Goal: Task Accomplishment & Management: Manage account settings

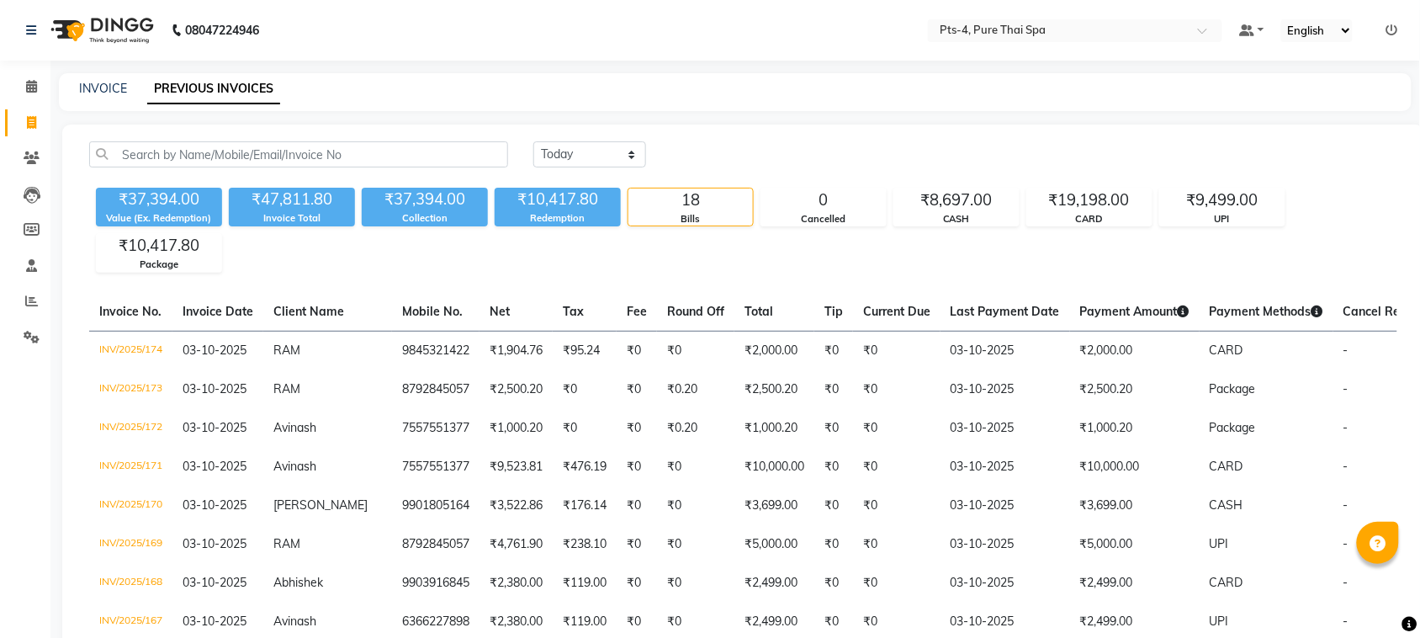
click at [97, 98] on div "INVOICE PREVIOUS INVOICES" at bounding box center [735, 92] width 1353 height 38
click at [107, 87] on link "INVOICE" at bounding box center [103, 88] width 48 height 15
select select "service"
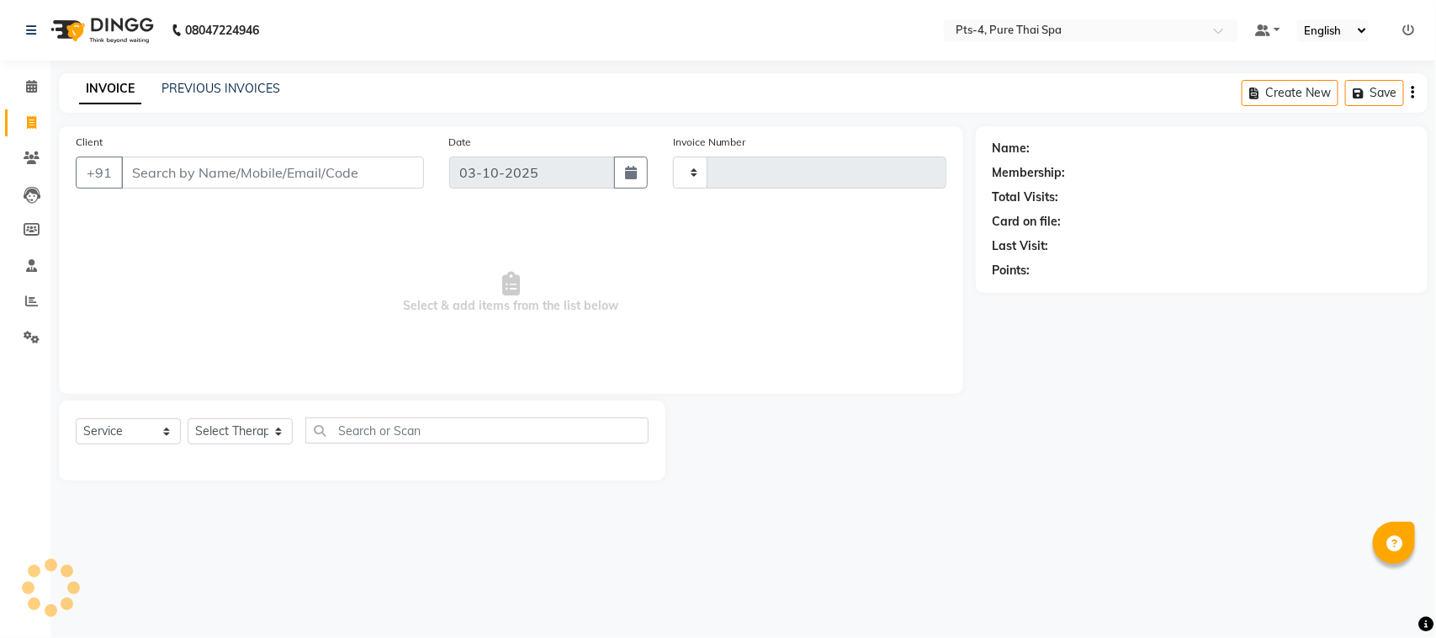
type input "175"
select select "9046"
click at [204, 170] on input "Client" at bounding box center [272, 172] width 303 height 32
click at [210, 172] on input "Client" at bounding box center [272, 172] width 303 height 32
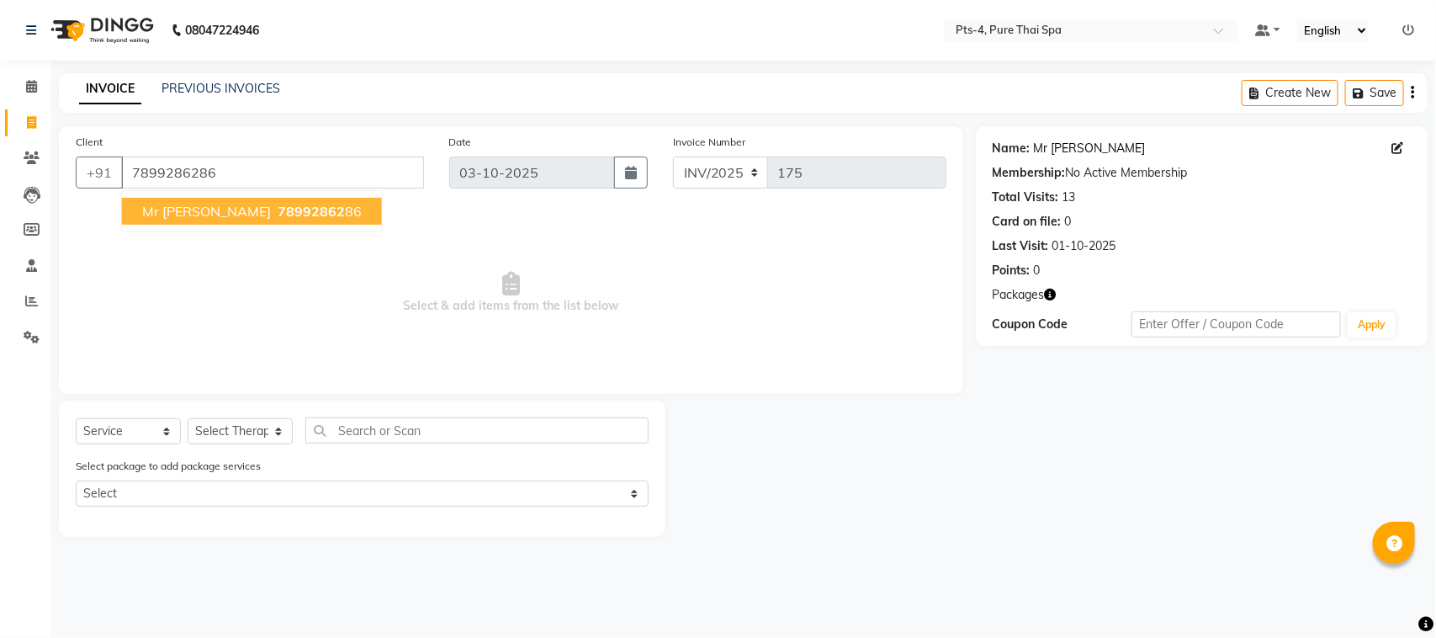
click at [1058, 154] on link "Mr [PERSON_NAME]" at bounding box center [1090, 149] width 112 height 18
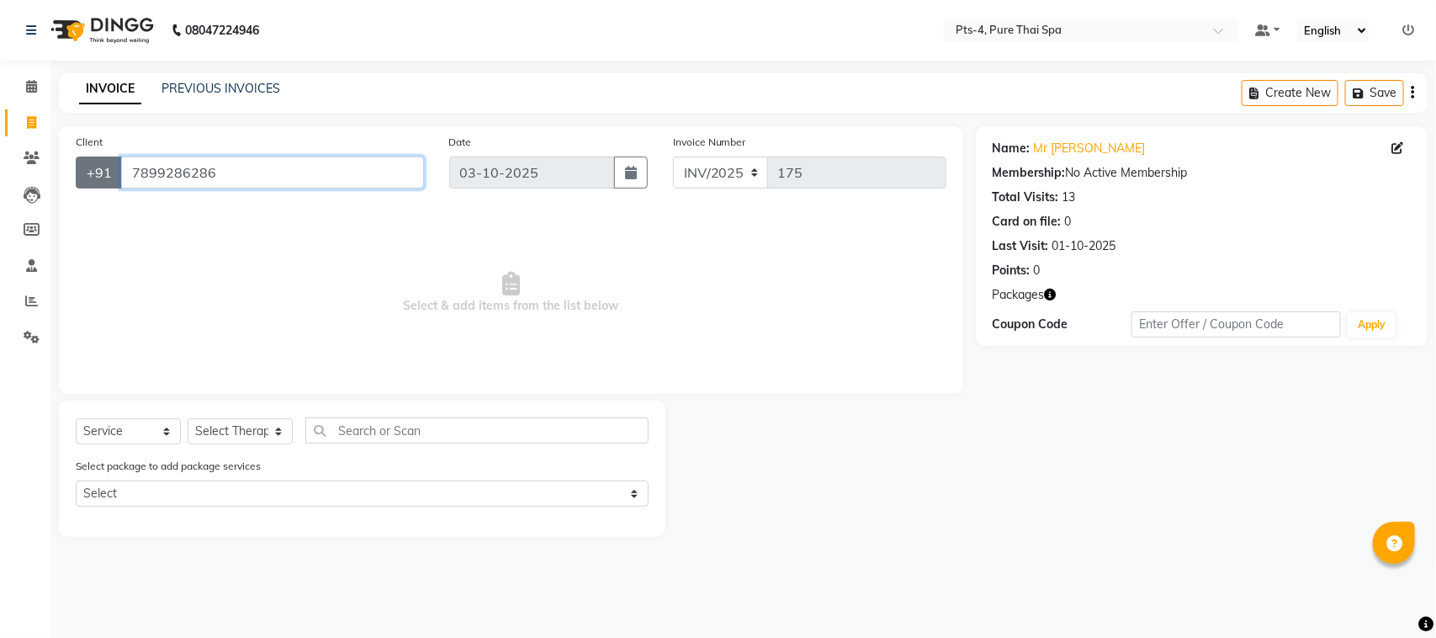
drag, startPoint x: 224, startPoint y: 166, endPoint x: 87, endPoint y: 172, distance: 137.3
click at [87, 172] on div "[PHONE_NUMBER]" at bounding box center [250, 172] width 348 height 32
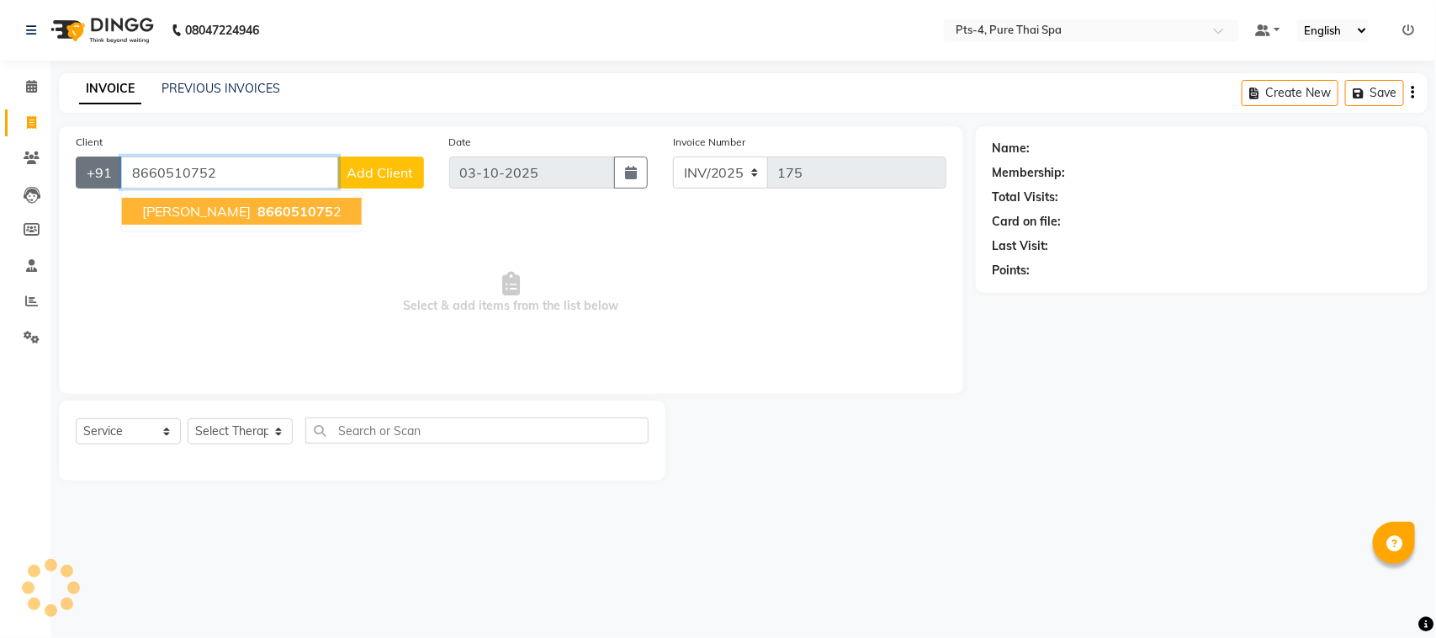
type input "8660510752"
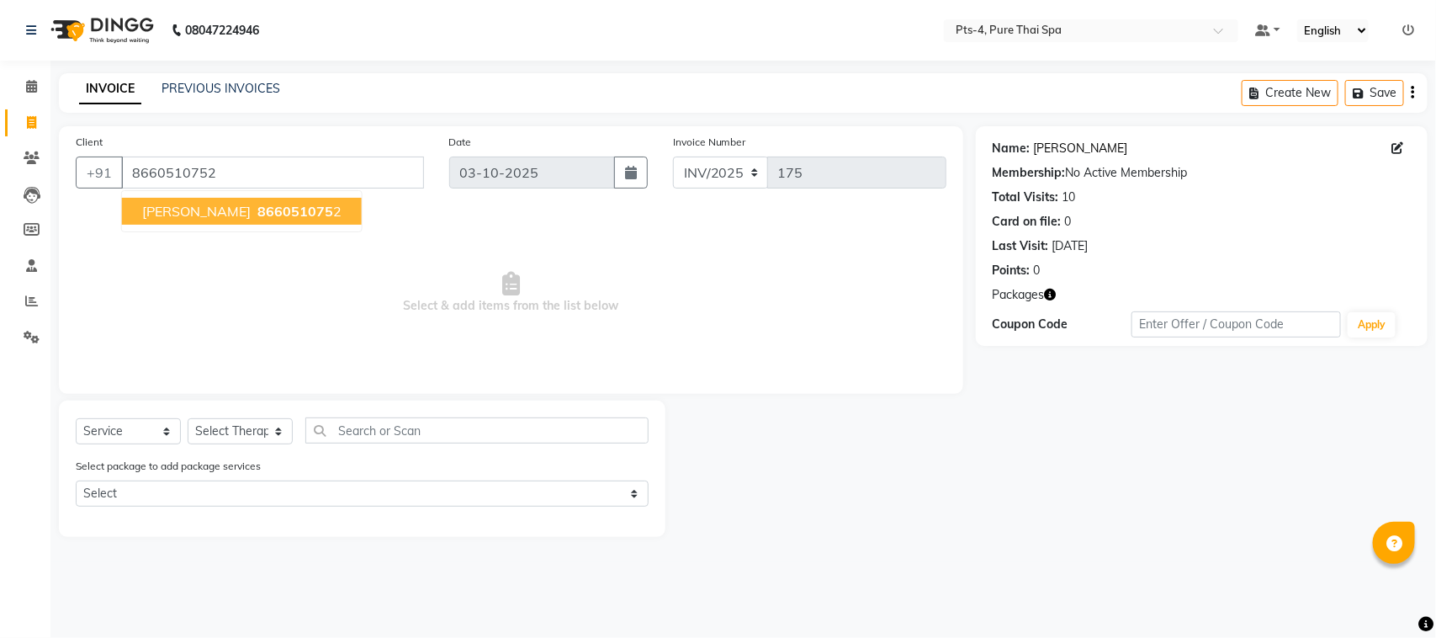
click at [1053, 151] on link "[PERSON_NAME]" at bounding box center [1081, 149] width 94 height 18
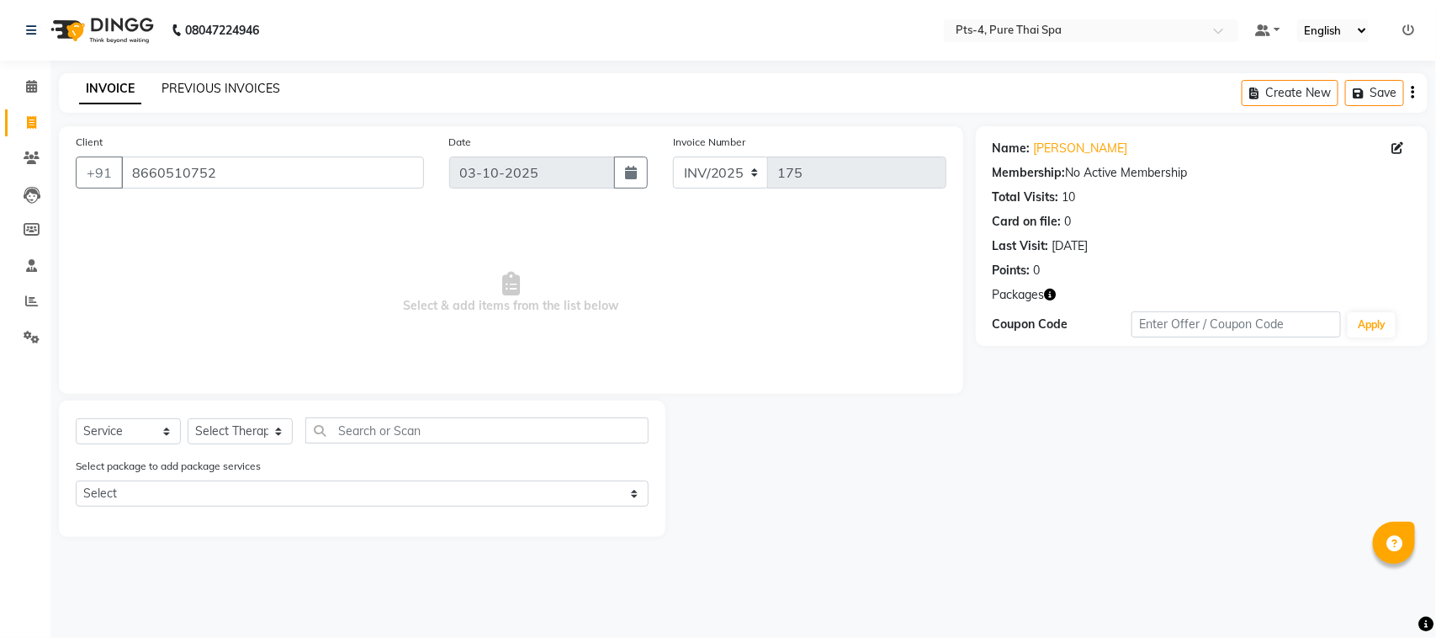
click at [199, 93] on link "PREVIOUS INVOICES" at bounding box center [221, 88] width 119 height 15
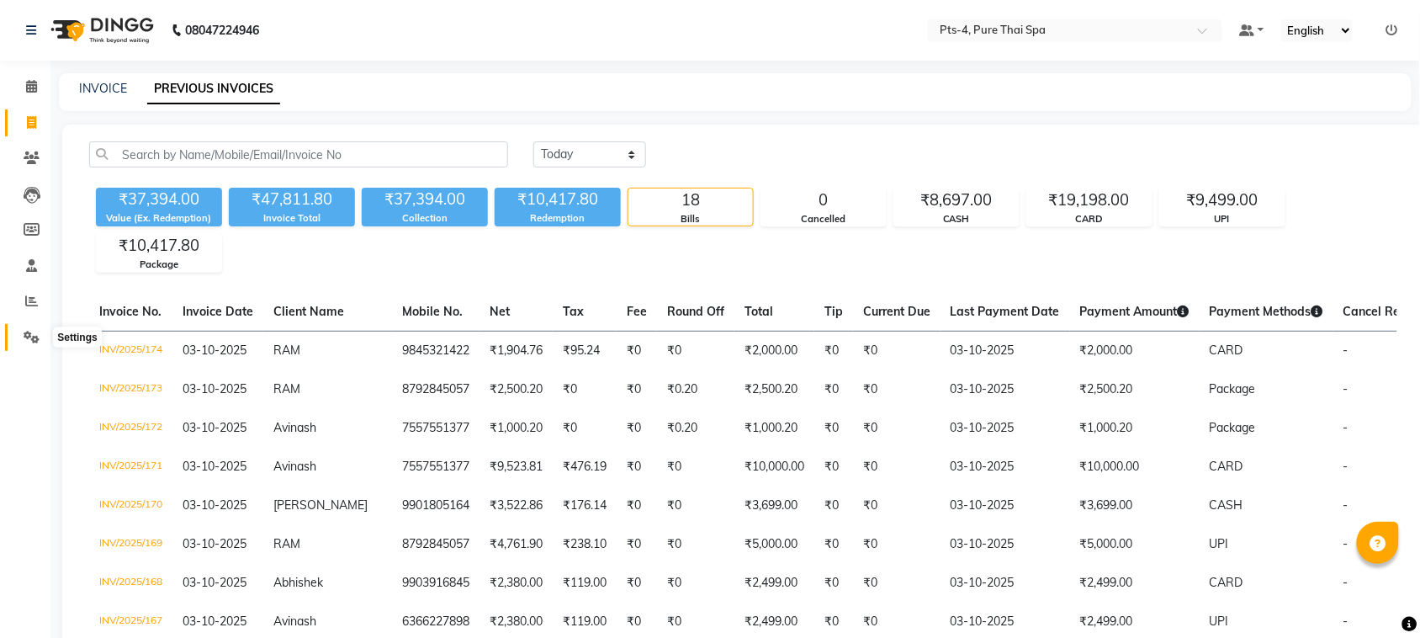
click at [29, 332] on icon at bounding box center [32, 337] width 16 height 13
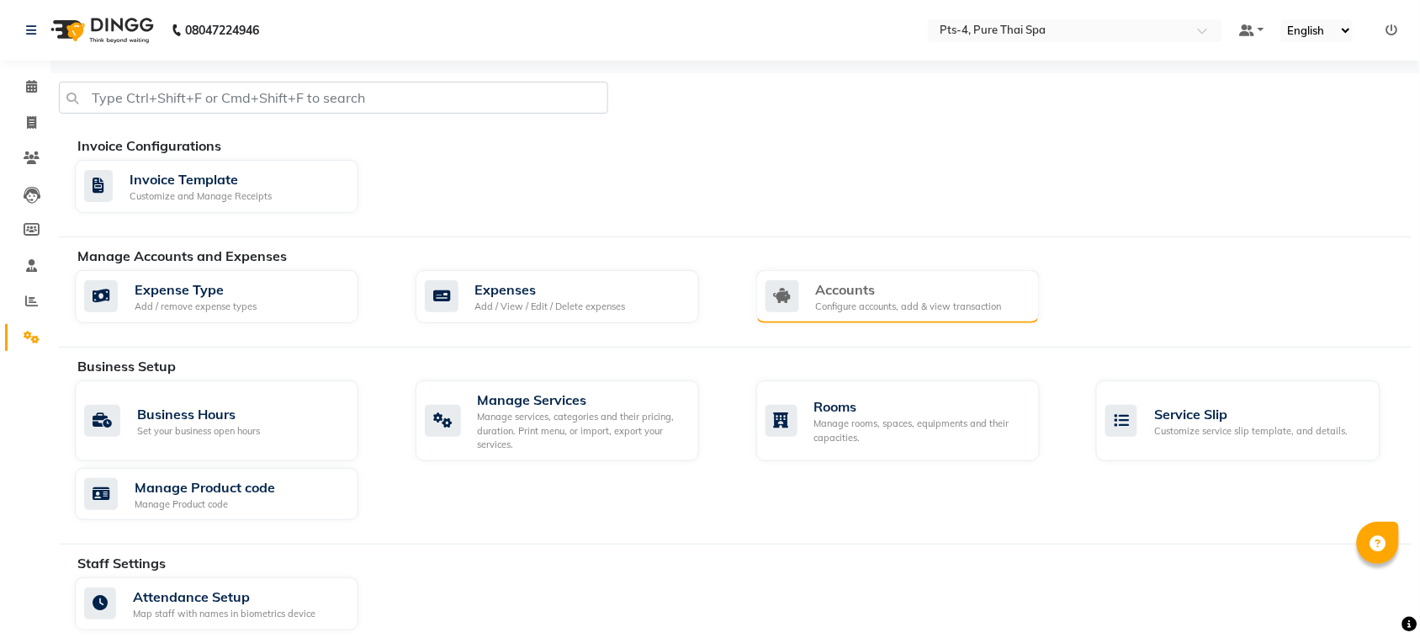
click at [866, 293] on div "Accounts" at bounding box center [909, 289] width 186 height 20
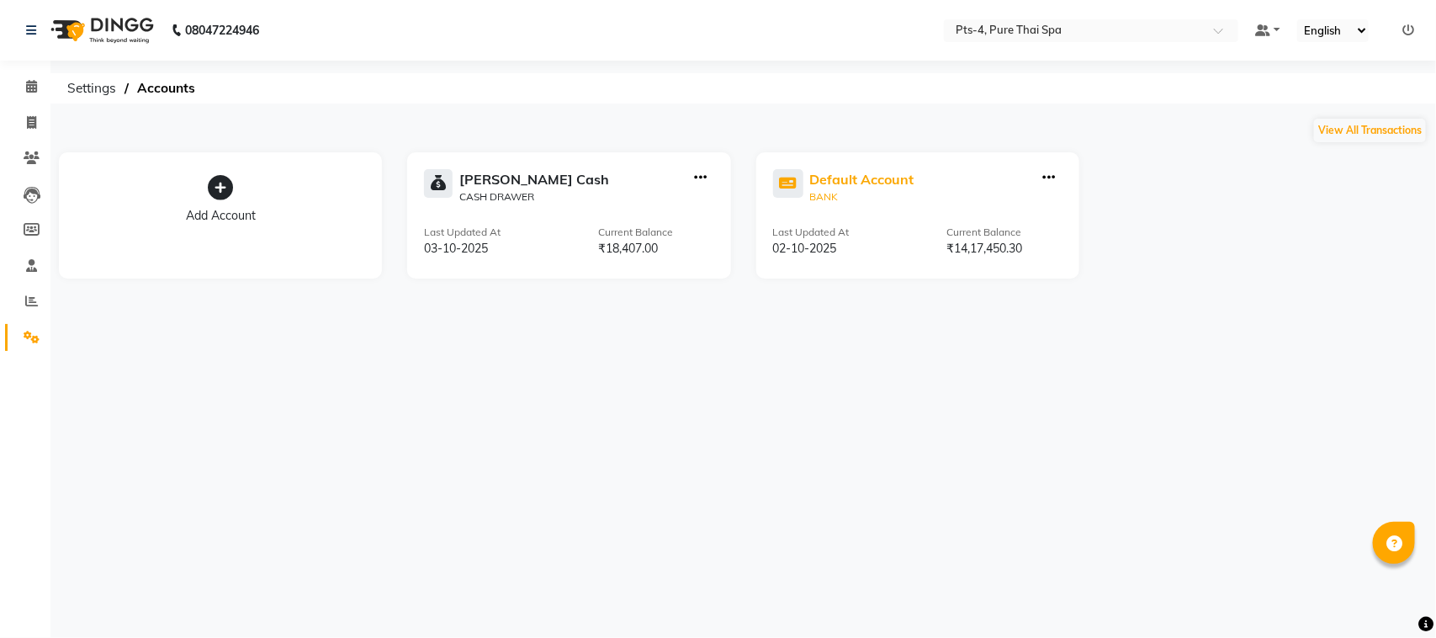
click at [847, 185] on div "Default Account" at bounding box center [862, 179] width 104 height 20
select select "5481"
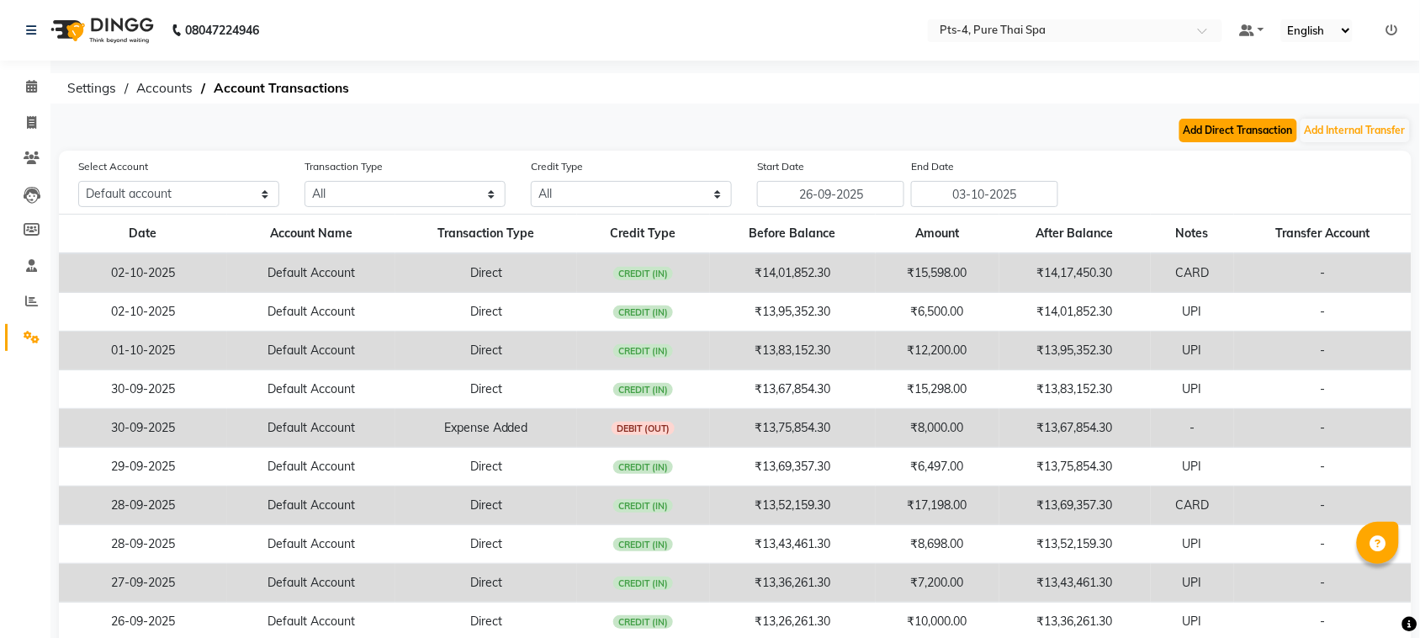
click at [1218, 133] on button "Add Direct Transaction" at bounding box center [1238, 131] width 118 height 24
select select "direct"
select select "5481"
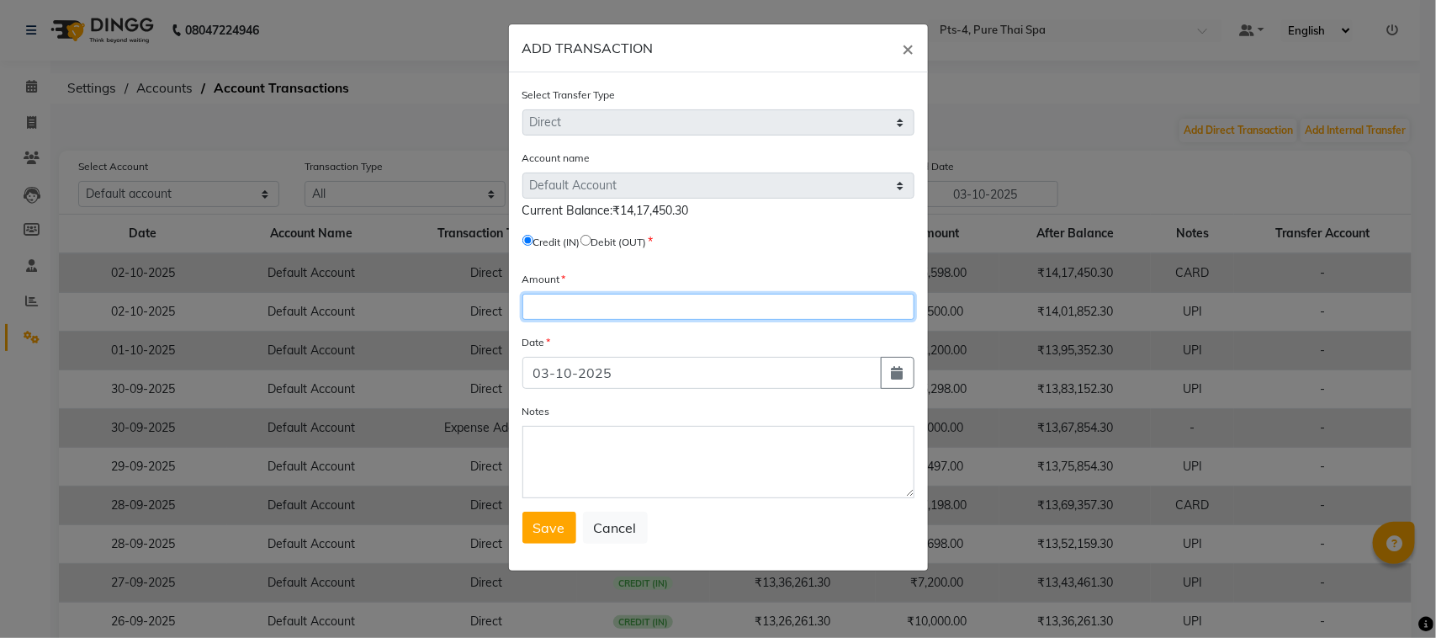
click at [594, 300] on input "number" at bounding box center [718, 307] width 392 height 26
type input "9499"
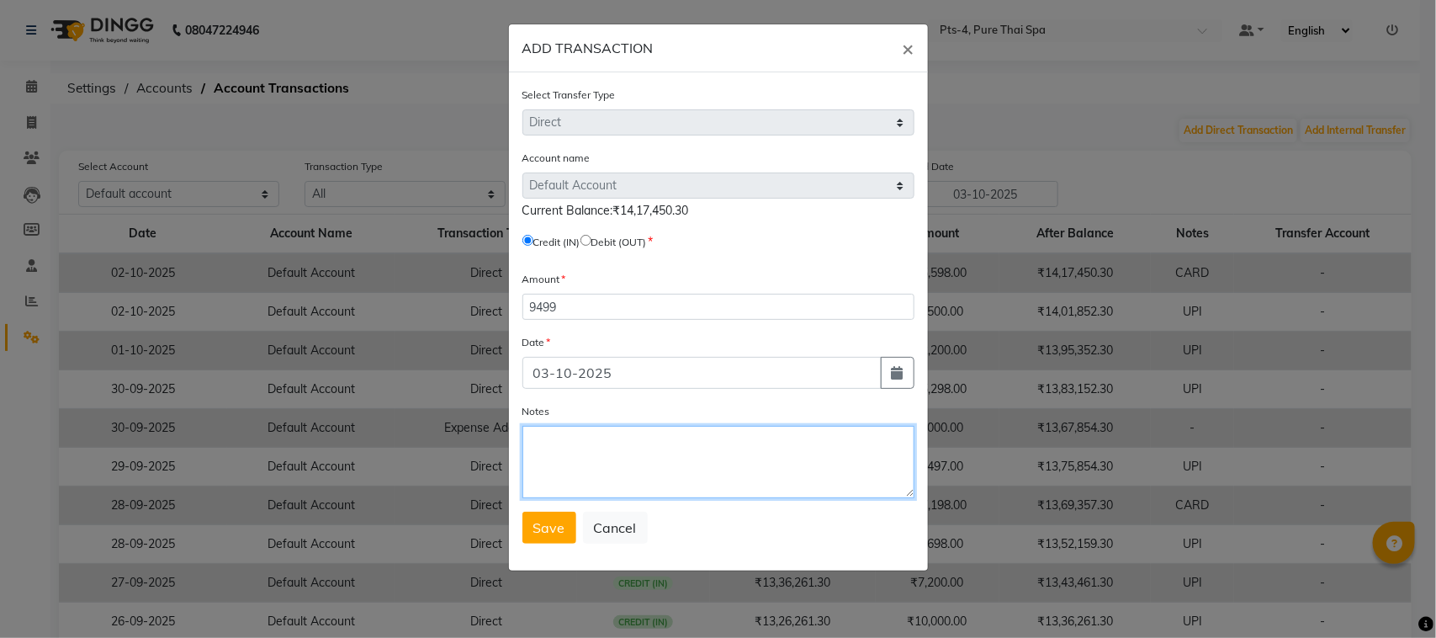
click at [579, 442] on textarea "Notes" at bounding box center [718, 462] width 392 height 72
type textarea "u"
type textarea "UPI"
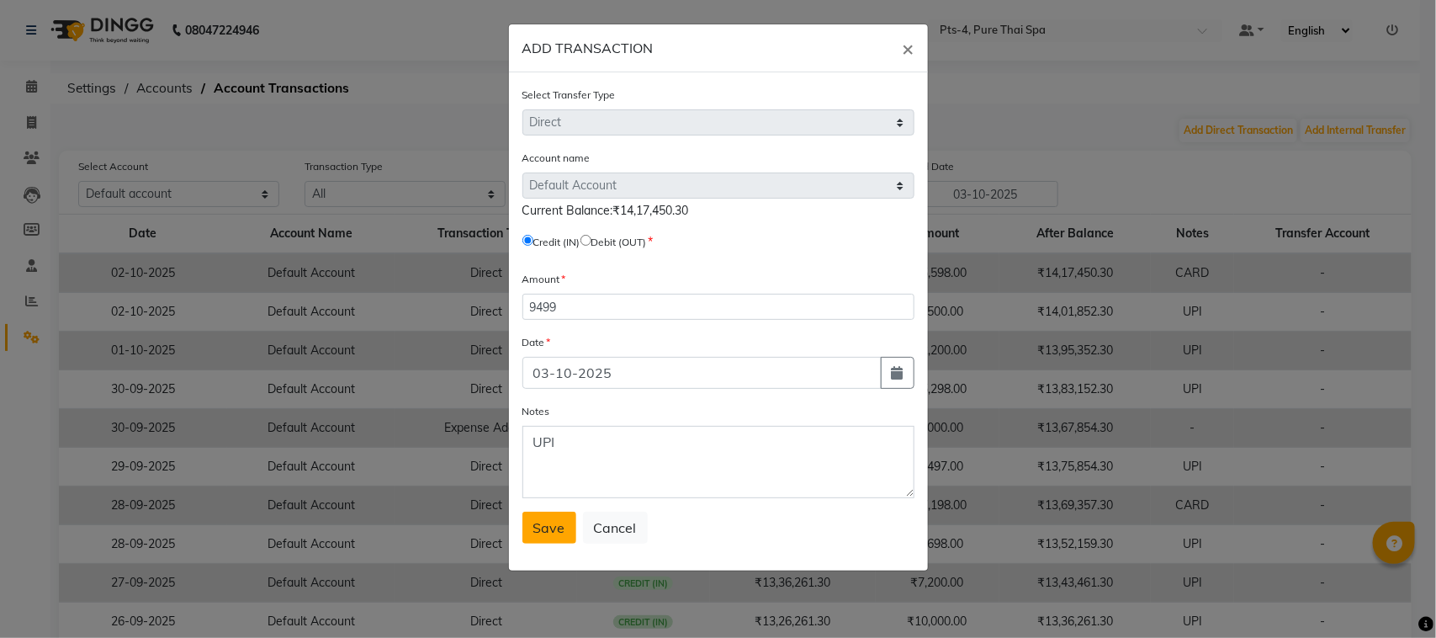
click at [561, 520] on span "Save" at bounding box center [549, 527] width 32 height 17
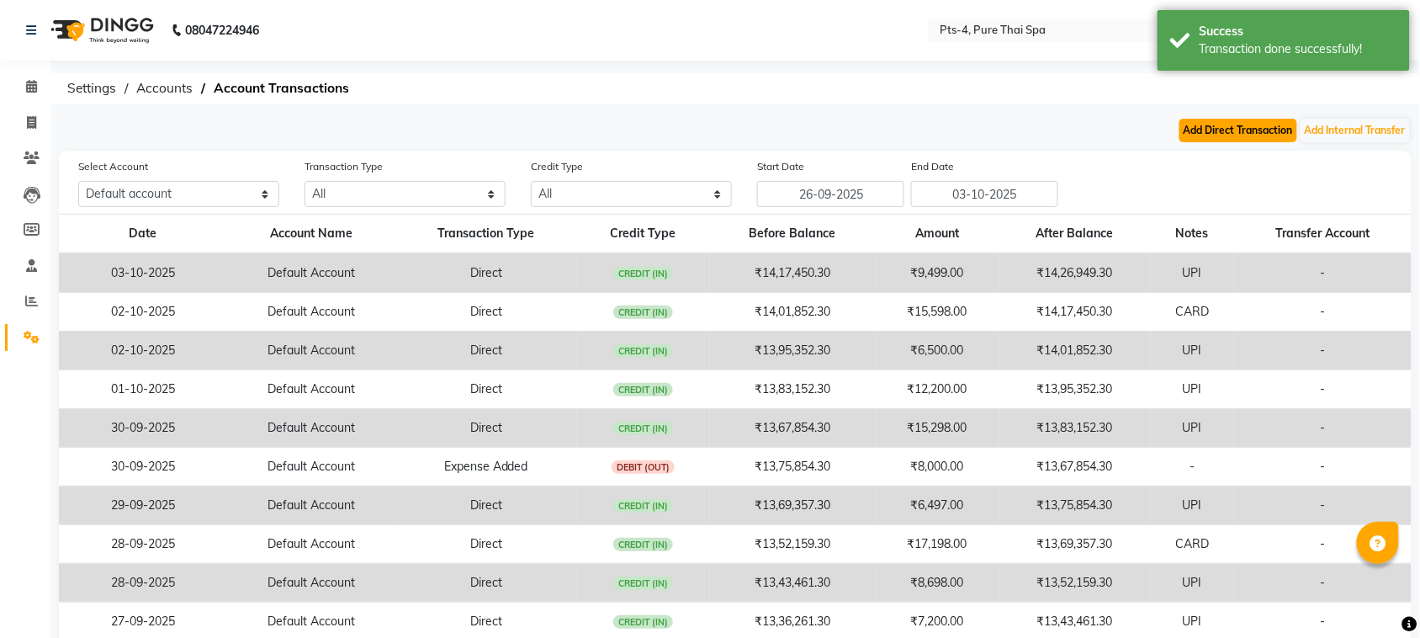
click at [1232, 124] on button "Add Direct Transaction" at bounding box center [1238, 131] width 118 height 24
select select "direct"
select select "5481"
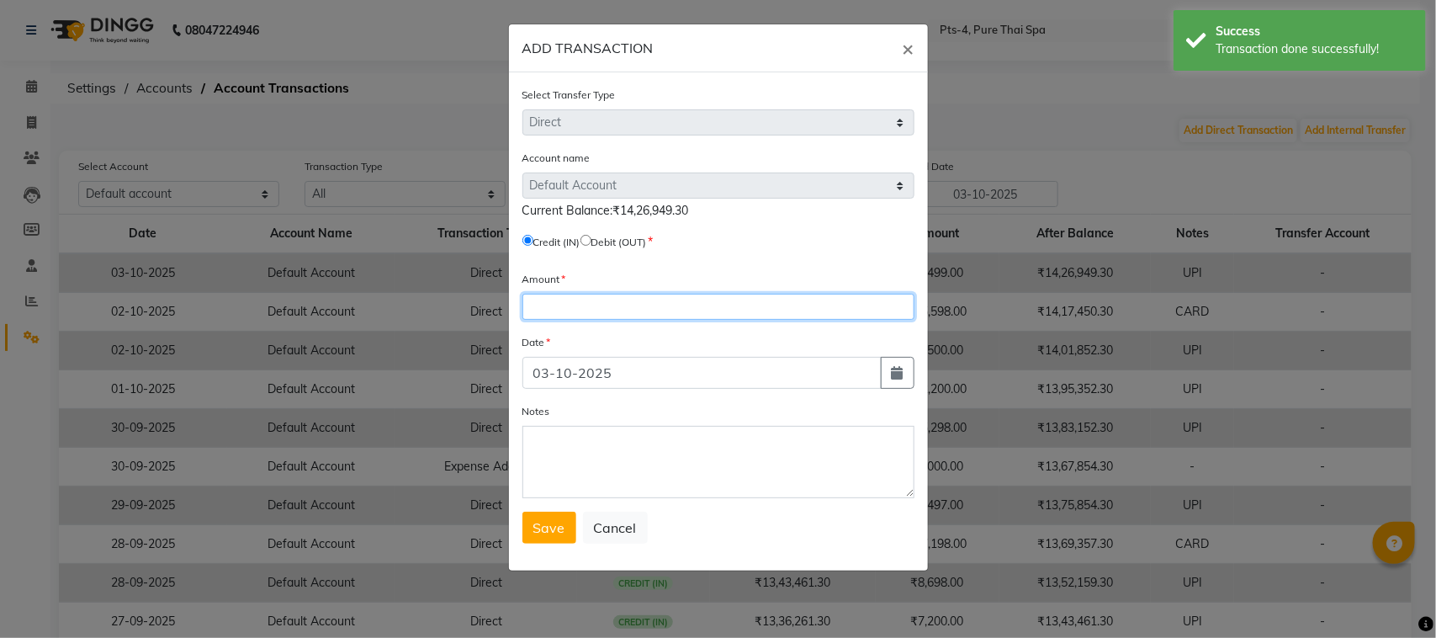
click at [624, 308] on input "number" at bounding box center [718, 307] width 392 height 26
type input "19198"
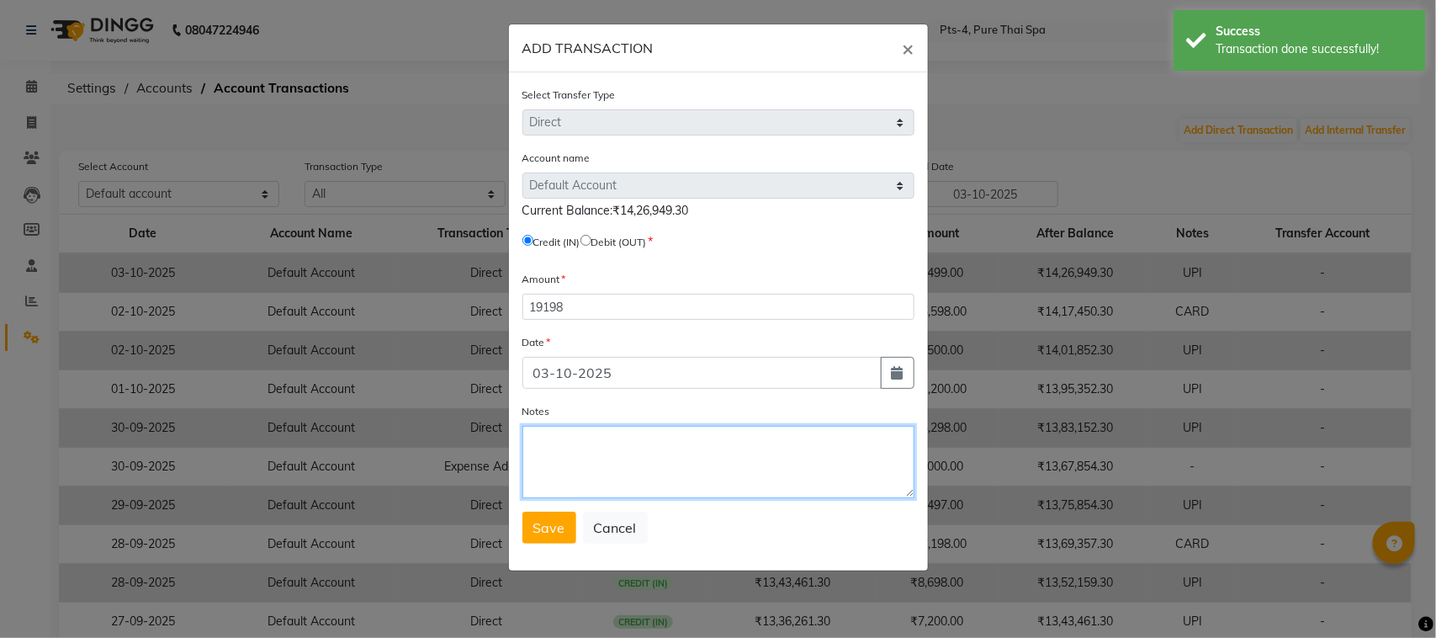
click at [591, 460] on textarea "Notes" at bounding box center [718, 462] width 392 height 72
type textarea "CARD"
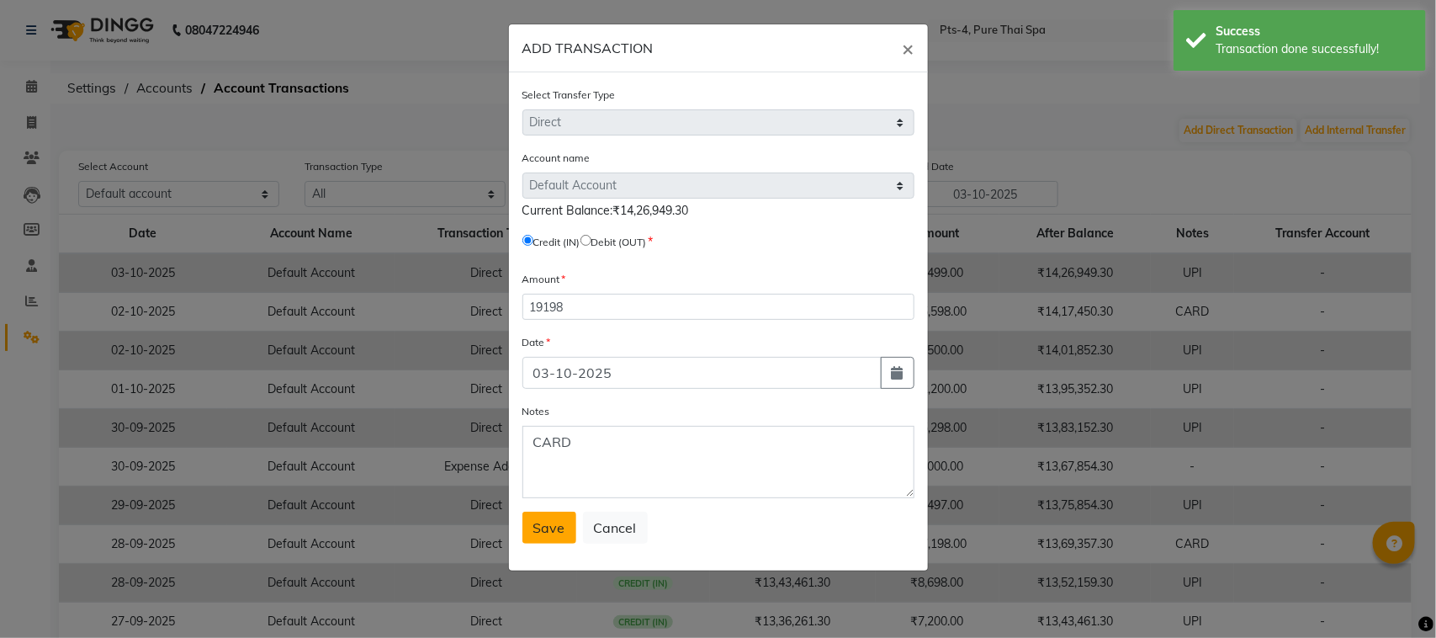
click at [560, 523] on span "Save" at bounding box center [549, 527] width 32 height 17
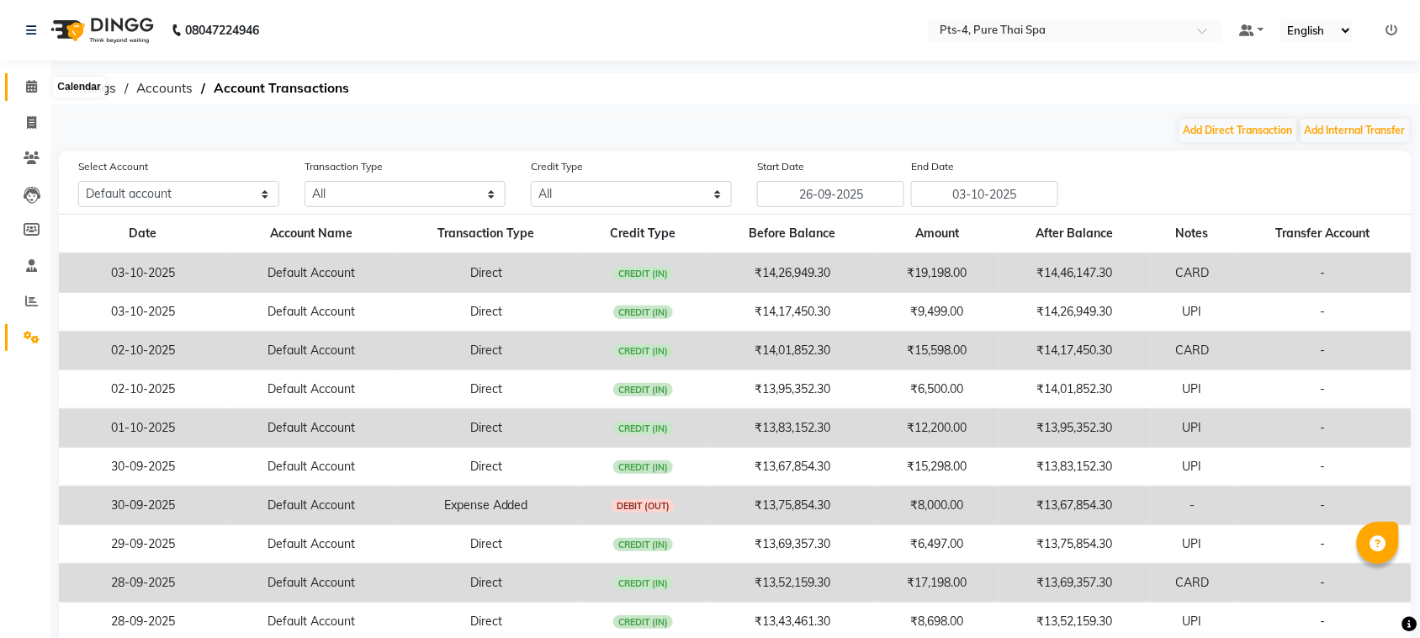
click at [34, 91] on icon at bounding box center [31, 86] width 11 height 13
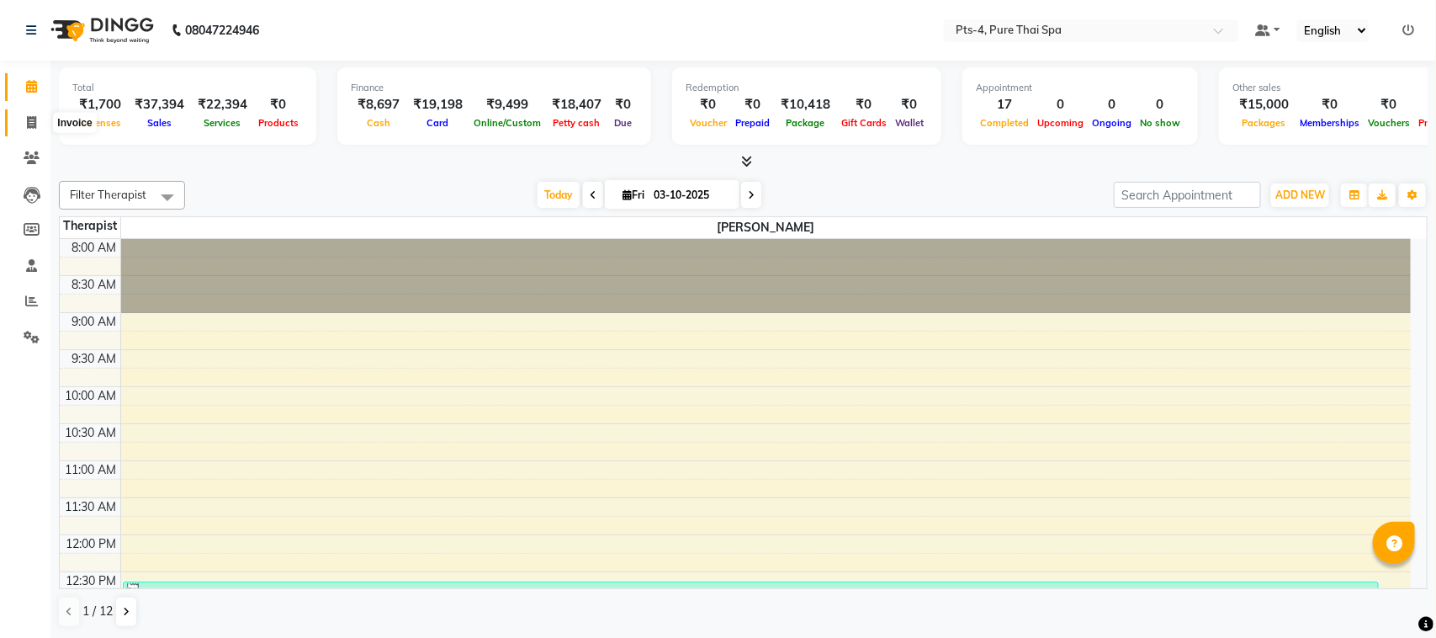
click at [36, 127] on span at bounding box center [31, 123] width 29 height 19
select select "service"
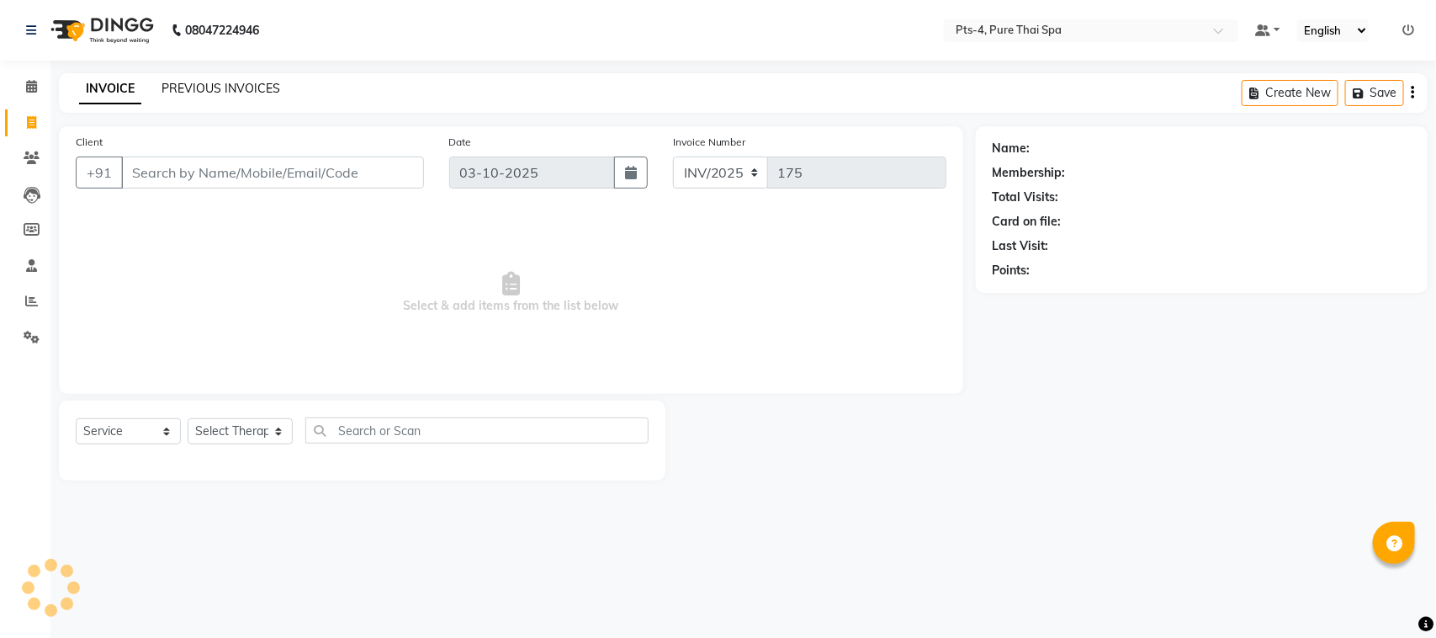
click at [257, 93] on link "PREVIOUS INVOICES" at bounding box center [221, 88] width 119 height 15
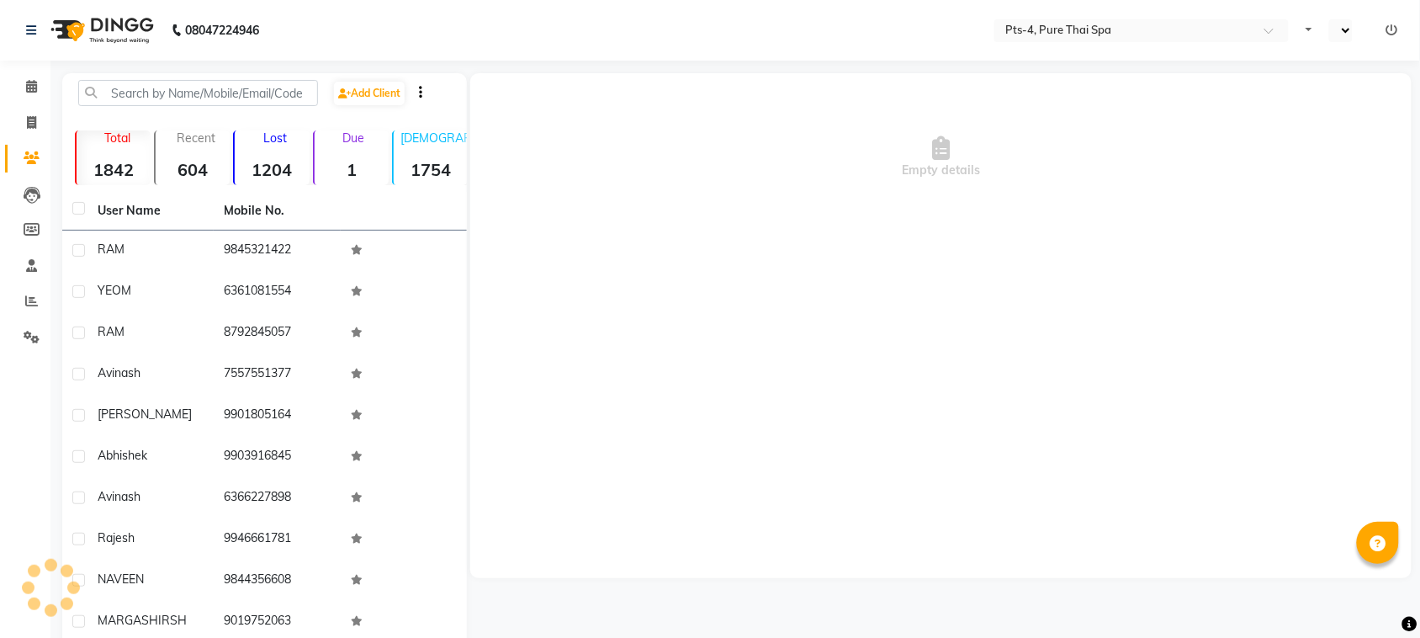
select select "en"
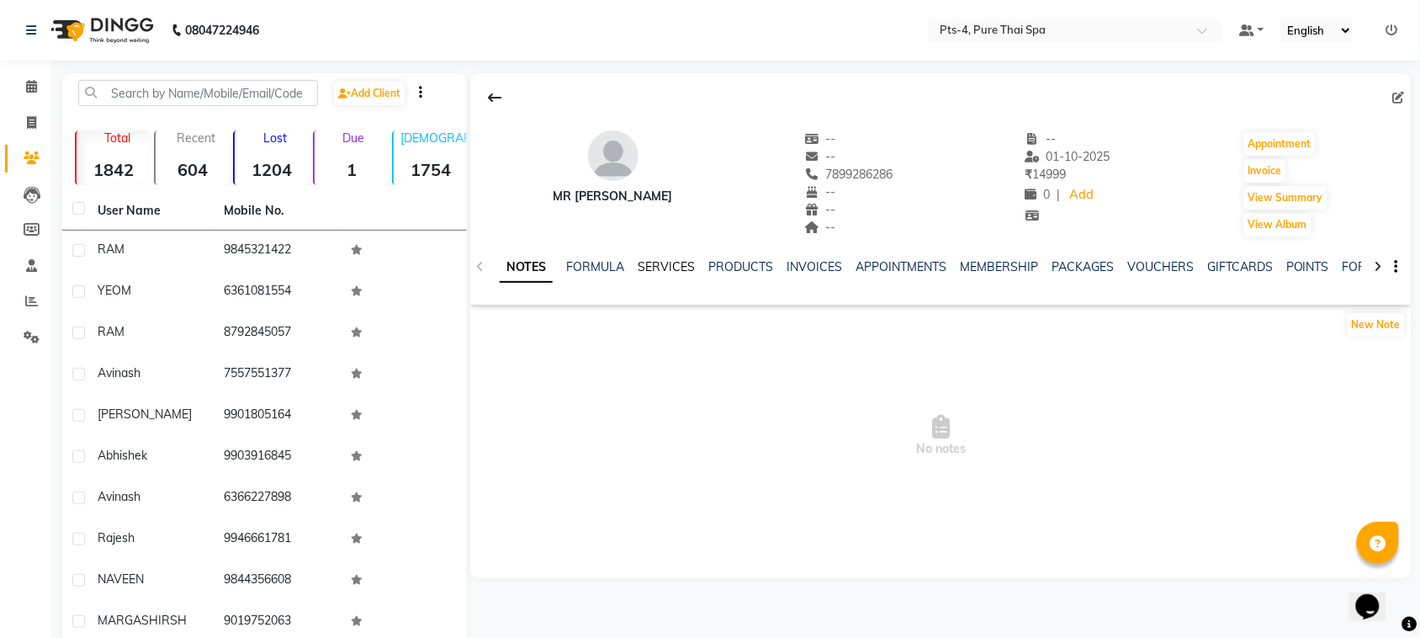
click at [680, 270] on link "SERVICES" at bounding box center [666, 266] width 57 height 15
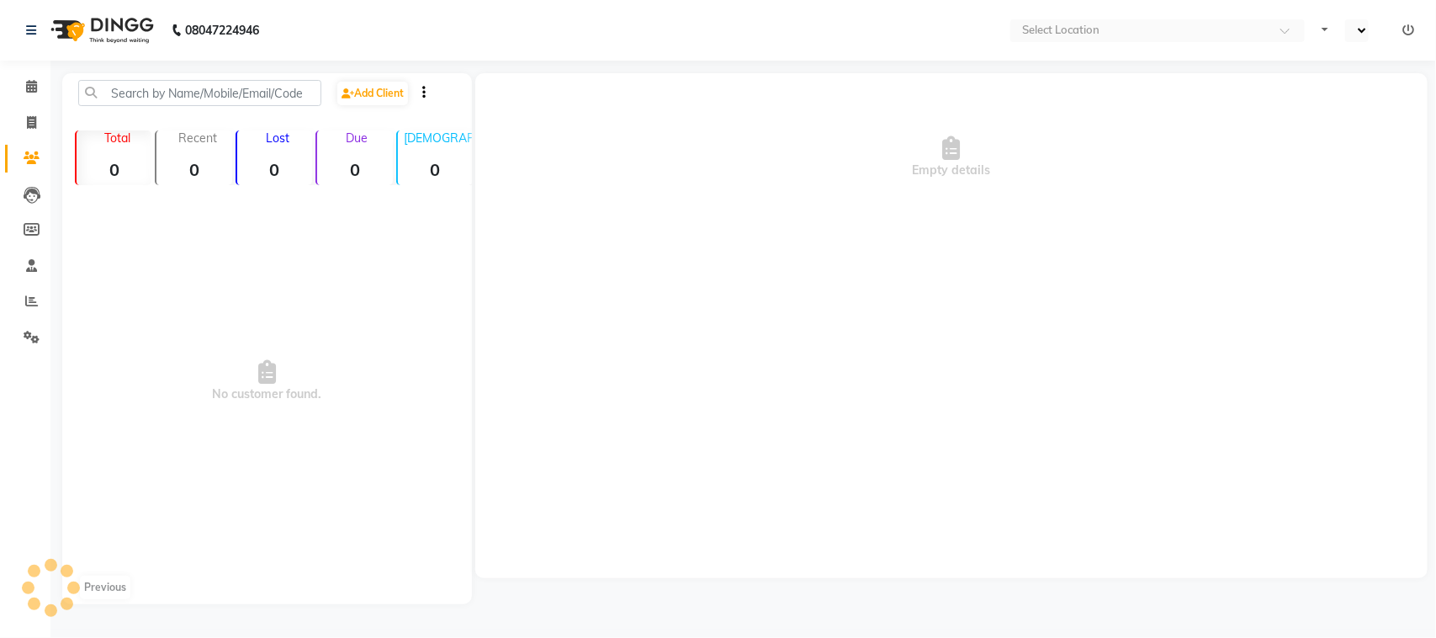
select select "en"
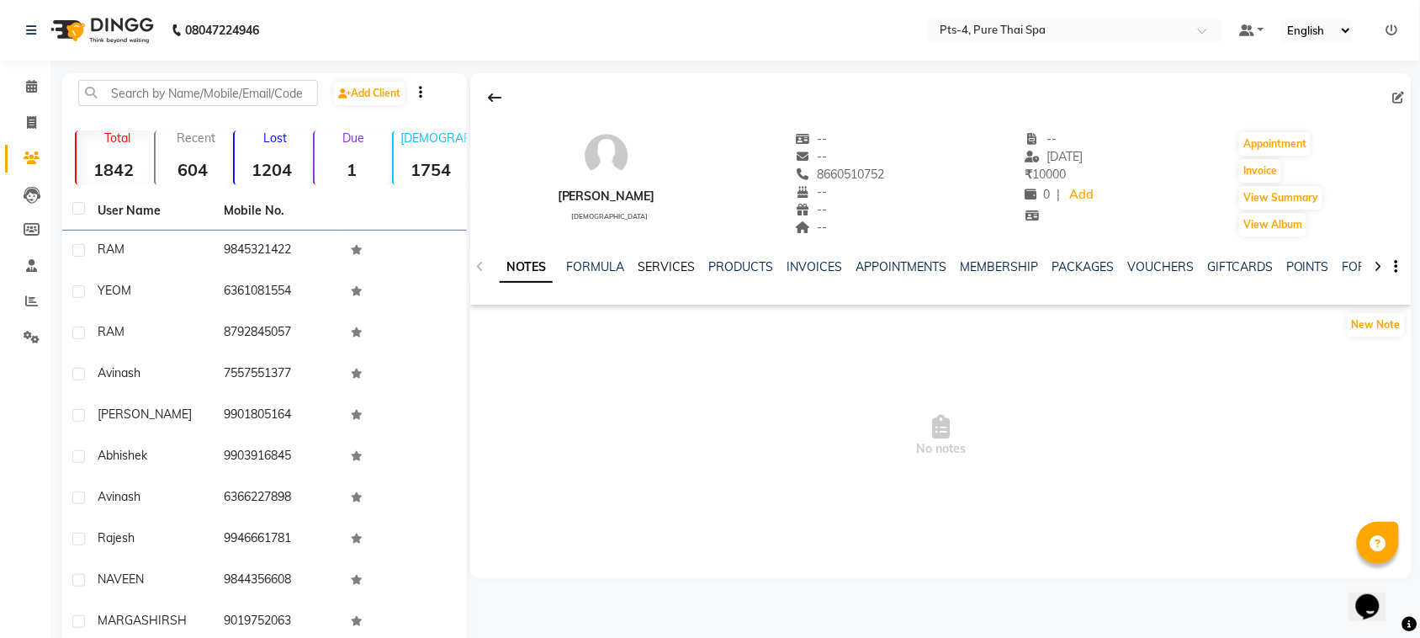
click at [675, 262] on link "SERVICES" at bounding box center [666, 266] width 57 height 15
